Goal: Task Accomplishment & Management: Complete application form

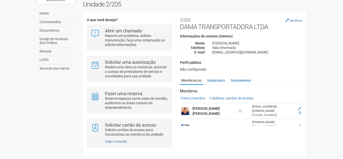
scroll to position [108, 0]
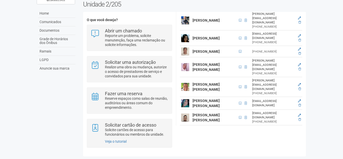
drag, startPoint x: 341, startPoint y: 47, endPoint x: 346, endPoint y: 45, distance: 5.2
click at [342, 45] on html "Aguarde... O2 Corporate & Offices GS Gilberto Stiebler Filho Gilberto Stiebler …" at bounding box center [171, 50] width 343 height 159
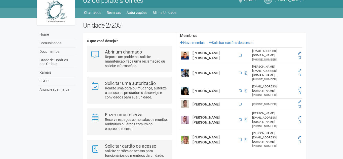
scroll to position [0, 0]
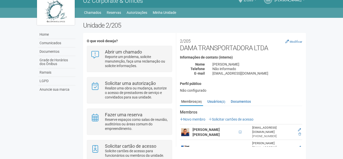
click at [222, 117] on link "Solicitar cartões de acesso" at bounding box center [230, 119] width 45 height 4
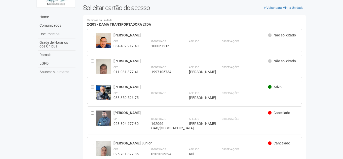
scroll to position [25, 0]
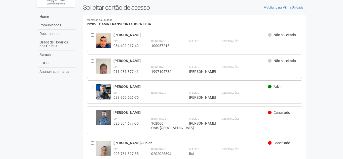
click at [201, 67] on div "Apelido ***** BRUNO" at bounding box center [199, 69] width 20 height 10
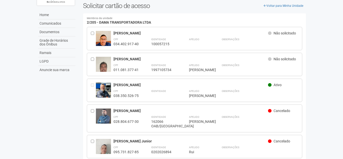
scroll to position [27, 0]
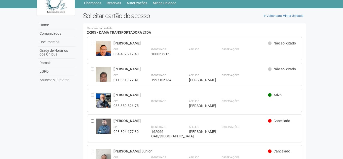
scroll to position [27, 0]
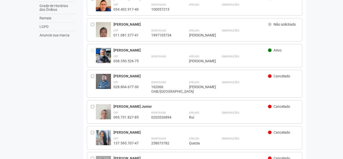
scroll to position [63, 0]
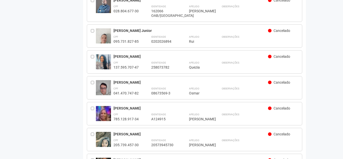
scroll to position [83, 0]
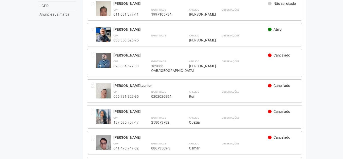
drag, startPoint x: 46, startPoint y: 84, endPoint x: 44, endPoint y: 82, distance: 3.0
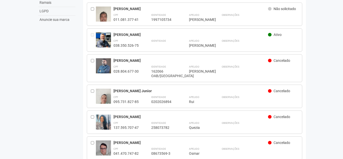
scroll to position [89, 0]
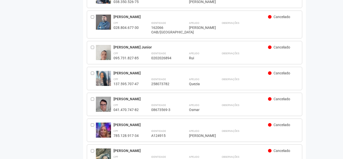
scroll to position [130, 0]
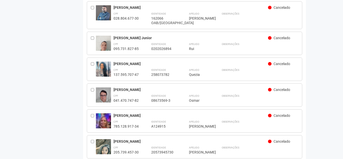
drag, startPoint x: 75, startPoint y: 113, endPoint x: 76, endPoint y: 107, distance: 6.6
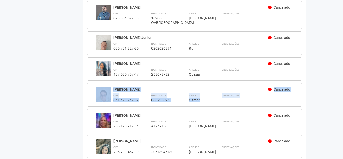
drag, startPoint x: 76, startPoint y: 107, endPoint x: 111, endPoint y: 73, distance: 49.1
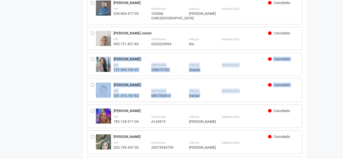
click at [280, 87] on div "Osmar Luiz Pinto Ribeiro Cancelado CPF 041.470.747-82 Identidade 08673569-3 Ape…" at bounding box center [205, 90] width 185 height 15
click at [280, 88] on div "Observações" at bounding box center [259, 93] width 77 height 10
click at [282, 87] on div "Cancelado" at bounding box center [283, 86] width 30 height 6
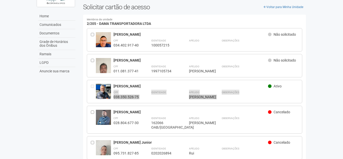
scroll to position [0, 0]
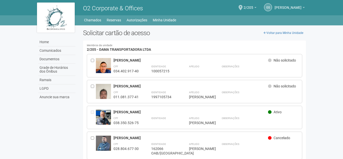
click at [165, 20] on link "Minha Unidade" at bounding box center [164, 20] width 23 height 7
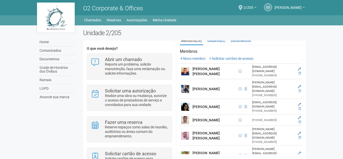
scroll to position [69, 0]
click at [299, 116] on icon at bounding box center [299, 117] width 3 height 3
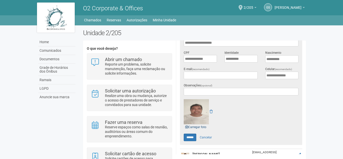
scroll to position [104, 0]
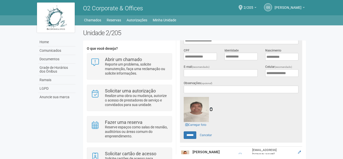
click at [211, 109] on icon at bounding box center [210, 110] width 3 height 4
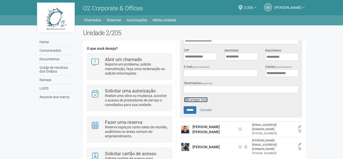
click at [197, 99] on link "Carregar foto" at bounding box center [196, 100] width 24 height 6
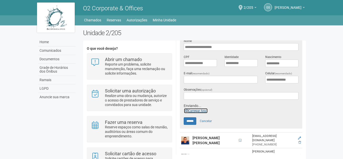
scroll to position [97, 0]
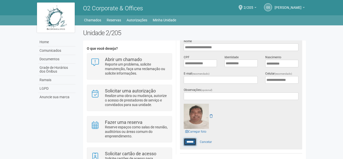
click at [191, 144] on input "******" at bounding box center [190, 142] width 13 height 8
type input "******"
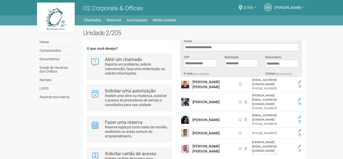
scroll to position [96, 0]
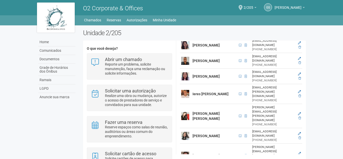
scroll to position [256, 0]
click at [300, 132] on icon at bounding box center [299, 133] width 3 height 3
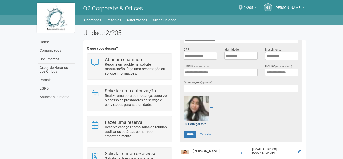
scroll to position [105, 0]
click at [202, 122] on link "Carregar foto" at bounding box center [196, 124] width 24 height 6
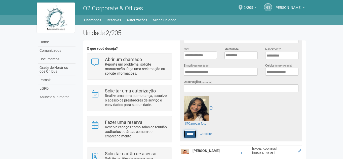
click at [190, 134] on input "******" at bounding box center [190, 134] width 13 height 8
type input "******"
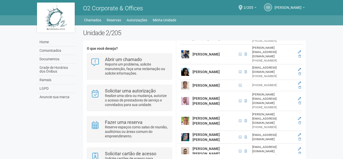
scroll to position [103, 0]
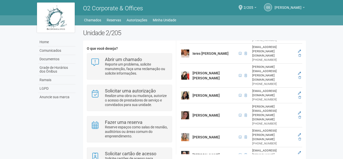
scroll to position [297, 0]
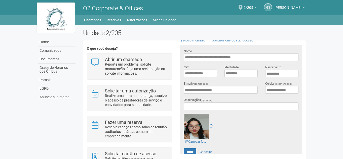
scroll to position [87, 0]
click at [211, 124] on icon at bounding box center [210, 126] width 3 height 4
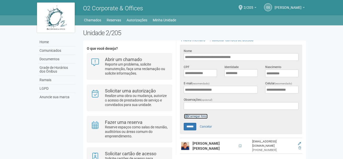
click at [196, 116] on link "Carregar foto" at bounding box center [196, 117] width 24 height 6
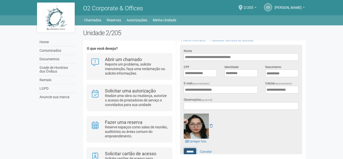
click at [192, 150] on input "******" at bounding box center [190, 152] width 13 height 8
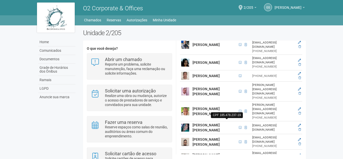
scroll to position [113, 0]
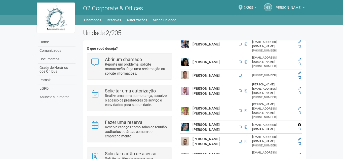
click at [298, 123] on icon at bounding box center [299, 124] width 3 height 3
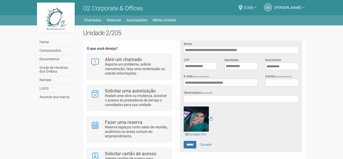
scroll to position [94, 0]
click at [195, 133] on link "Carregar foto" at bounding box center [196, 134] width 24 height 6
click at [190, 145] on input "******" at bounding box center [190, 145] width 13 height 8
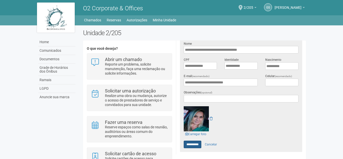
type input "******"
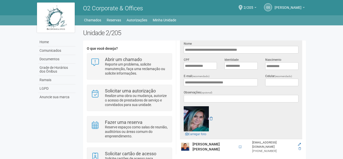
scroll to position [0, 0]
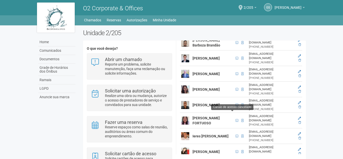
scroll to position [211, 0]
click at [298, 148] on icon at bounding box center [299, 149] width 3 height 3
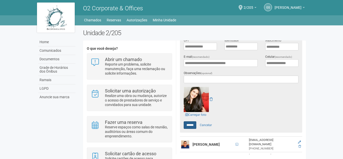
scroll to position [114, 0]
click at [193, 112] on link "Carregar foto" at bounding box center [196, 115] width 24 height 6
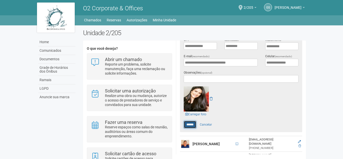
click at [189, 124] on input "******" at bounding box center [190, 125] width 13 height 8
type input "******"
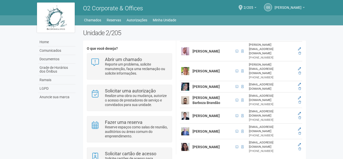
scroll to position [160, 0]
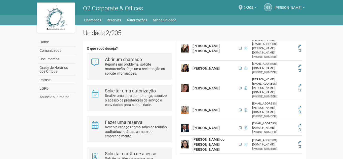
scroll to position [324, 0]
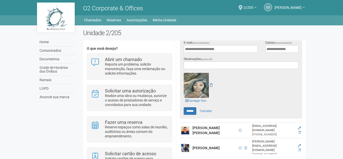
scroll to position [128, 0]
click at [192, 99] on link "Carregar foto" at bounding box center [196, 101] width 24 height 6
click at [190, 112] on input "******" at bounding box center [190, 111] width 13 height 8
type input "******"
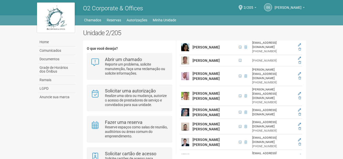
scroll to position [35, 0]
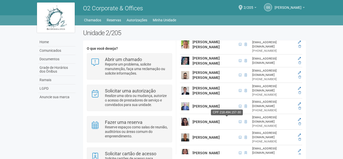
scroll to position [180, 0]
click at [300, 149] on icon at bounding box center [299, 150] width 3 height 3
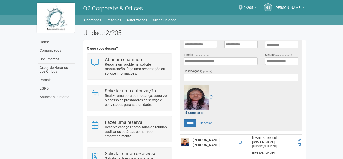
scroll to position [118, 0]
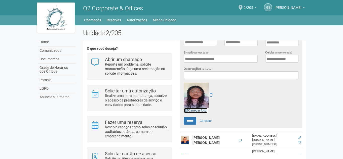
click at [197, 108] on link "Carregar foto" at bounding box center [196, 111] width 24 height 6
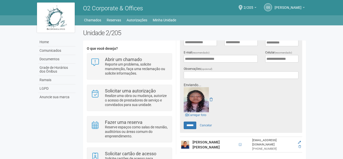
click at [224, 100] on div at bounding box center [241, 99] width 115 height 25
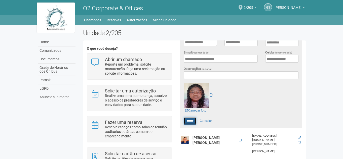
click at [194, 121] on input "******" at bounding box center [190, 121] width 13 height 8
type input "******"
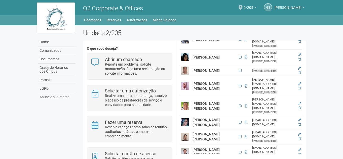
scroll to position [112, 0]
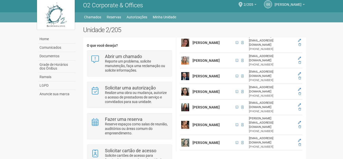
scroll to position [3, 0]
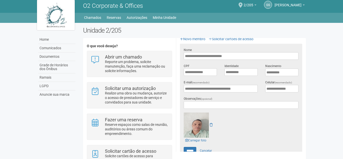
scroll to position [86, 0]
click at [202, 138] on link "Carregar foto" at bounding box center [196, 141] width 24 height 6
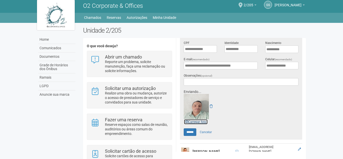
scroll to position [109, 0]
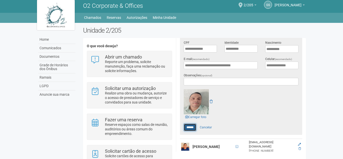
click at [193, 126] on input "******" at bounding box center [190, 128] width 13 height 8
type input "******"
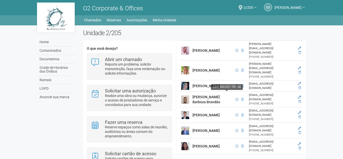
scroll to position [3, 0]
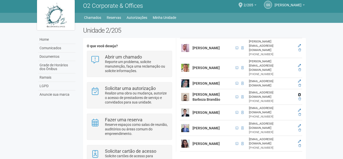
click at [299, 93] on icon at bounding box center [299, 94] width 3 height 3
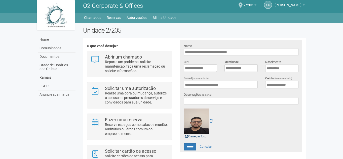
scroll to position [97, 0]
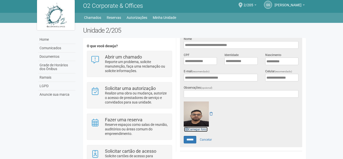
click at [198, 129] on link "Carregar foto" at bounding box center [196, 130] width 24 height 6
click at [192, 141] on input "******" at bounding box center [190, 140] width 13 height 8
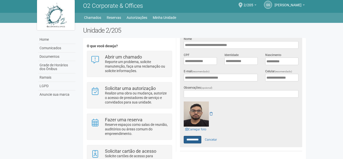
type input "******"
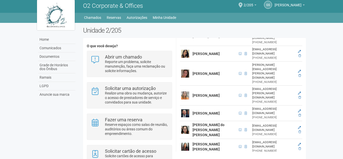
scroll to position [336, 0]
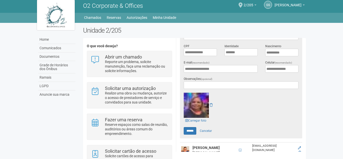
scroll to position [106, 0]
click at [202, 120] on link "Carregar foto" at bounding box center [196, 121] width 24 height 6
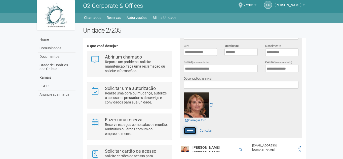
click at [191, 130] on input "******" at bounding box center [190, 131] width 13 height 8
type input "******"
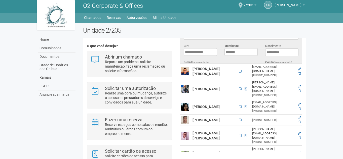
scroll to position [104, 0]
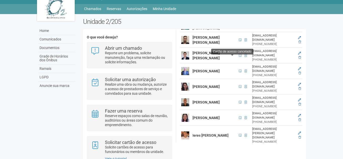
scroll to position [204, 0]
click at [299, 103] on icon at bounding box center [299, 104] width 3 height 3
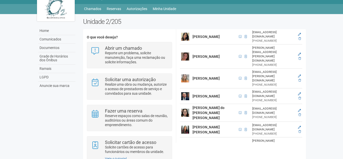
scroll to position [350, 0]
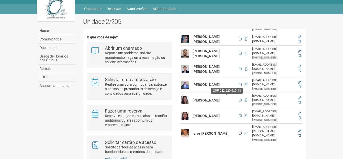
scroll to position [191, 0]
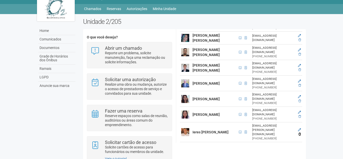
click at [298, 133] on icon at bounding box center [299, 134] width 3 height 3
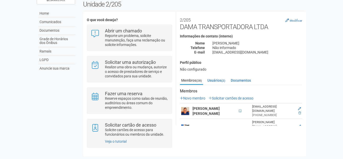
scroll to position [19, 0]
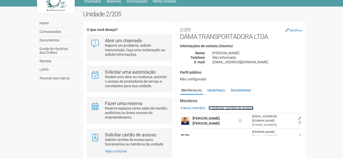
click at [248, 108] on link "Solicitar cartões de acesso" at bounding box center [230, 108] width 45 height 4
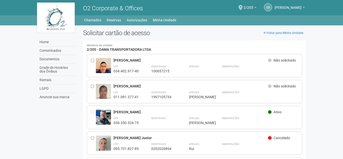
click at [93, 59] on div at bounding box center [93, 65] width 5 height 15
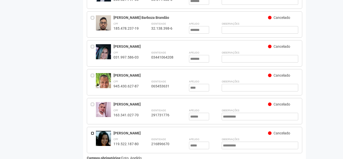
scroll to position [614, 0]
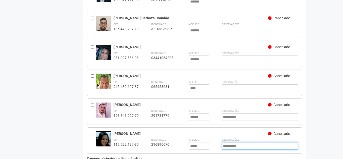
click at [260, 142] on input "**********" at bounding box center [259, 146] width 77 height 8
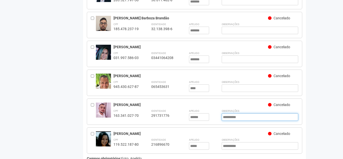
click at [251, 113] on input "**********" at bounding box center [259, 117] width 77 height 8
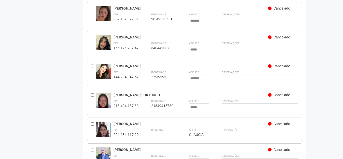
scroll to position [424, 0]
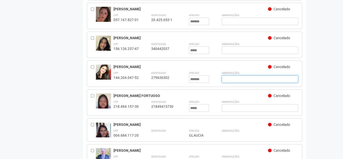
click at [240, 76] on input "text" at bounding box center [259, 79] width 77 height 8
paste input "**********"
type input "**********"
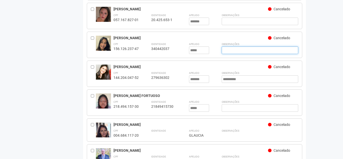
click at [238, 49] on input "text" at bounding box center [259, 51] width 77 height 8
paste input "**********"
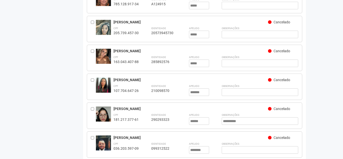
scroll to position [237, 0]
type input "**********"
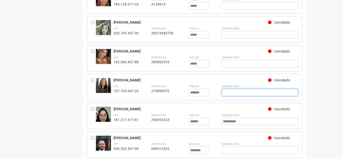
click at [246, 90] on input "text" at bounding box center [259, 93] width 77 height 8
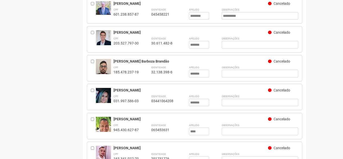
scroll to position [634, 0]
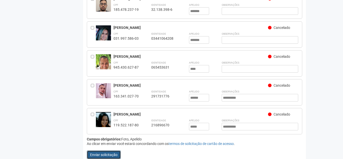
click at [118, 151] on button "Enviar solicitação" at bounding box center [104, 155] width 34 height 9
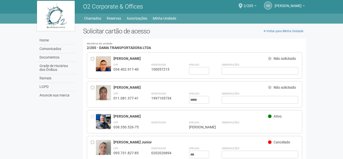
scroll to position [0, 0]
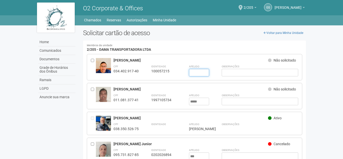
click at [197, 74] on input "text" at bounding box center [199, 73] width 20 height 8
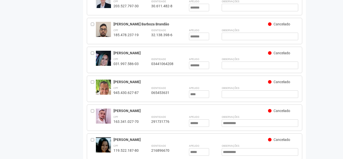
scroll to position [634, 0]
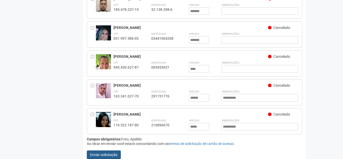
type input "*******"
click at [105, 151] on button "Enviar solicitação" at bounding box center [104, 155] width 34 height 9
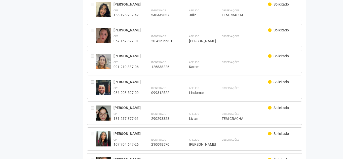
scroll to position [266, 0]
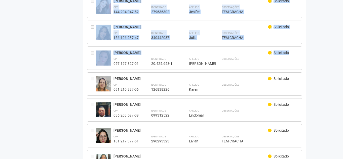
drag, startPoint x: 342, startPoint y: 69, endPoint x: 353, endPoint y: 43, distance: 28.2
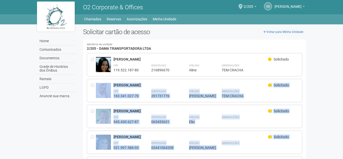
scroll to position [0, 0]
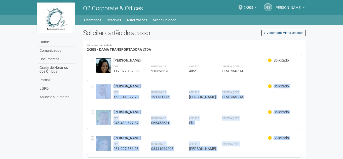
click at [289, 33] on link "Voltar para Minha Unidade" at bounding box center [283, 33] width 45 height 8
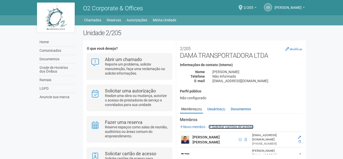
click at [222, 127] on link "Solicitar cartões de acesso" at bounding box center [230, 127] width 45 height 4
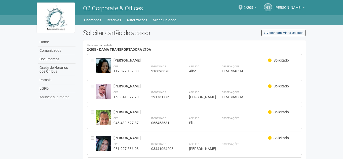
click at [281, 32] on link "Voltar para Minha Unidade" at bounding box center [283, 33] width 45 height 8
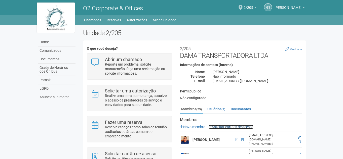
click at [218, 125] on link "Solicitar cartões de acesso" at bounding box center [230, 127] width 45 height 4
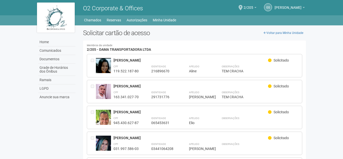
click at [50, 7] on img at bounding box center [56, 18] width 38 height 30
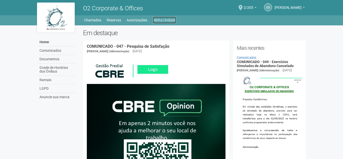
click at [168, 21] on link "Minha Unidade" at bounding box center [164, 20] width 23 height 7
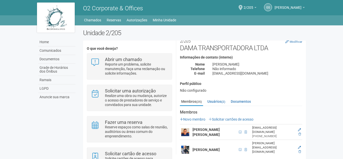
scroll to position [4, 0]
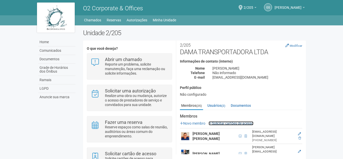
click at [237, 122] on link "Solicitar cartões de acesso" at bounding box center [230, 123] width 45 height 4
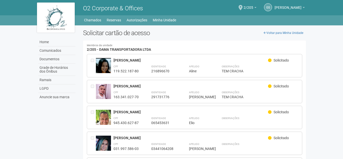
click at [97, 5] on span "O2 Corporate & Offices" at bounding box center [113, 8] width 60 height 7
click at [60, 24] on img at bounding box center [56, 18] width 38 height 30
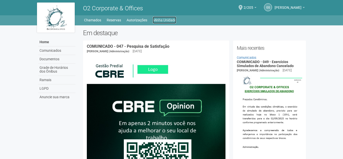
click at [161, 18] on link "Minha Unidade" at bounding box center [164, 20] width 23 height 7
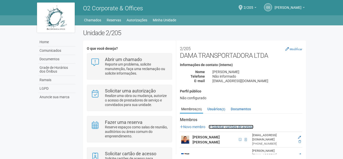
click at [245, 126] on link "Solicitar cartões de acesso" at bounding box center [230, 127] width 45 height 4
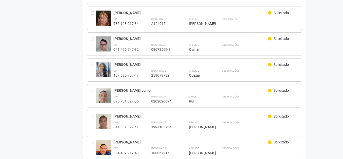
scroll to position [564, 0]
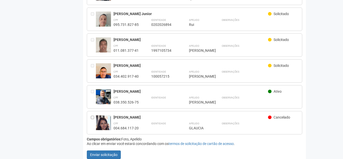
click at [255, 96] on div "Observações" at bounding box center [259, 100] width 77 height 10
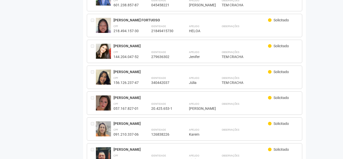
scroll to position [221, 0]
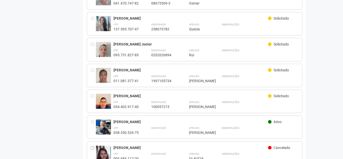
scroll to position [564, 0]
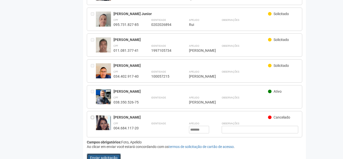
click at [110, 154] on button "Enviar solicitação" at bounding box center [104, 158] width 34 height 9
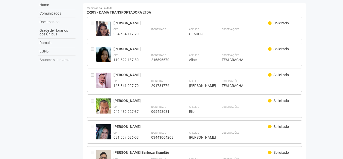
scroll to position [0, 0]
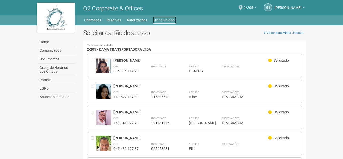
click at [165, 20] on link "Minha Unidade" at bounding box center [164, 20] width 23 height 7
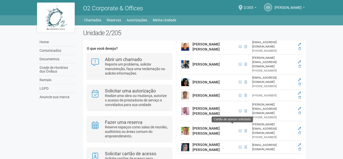
scroll to position [94, 0]
